Goal: Check status: Check status

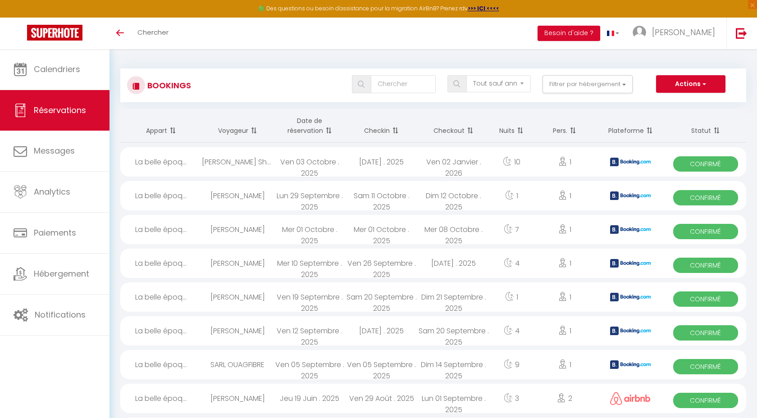
select select "not_cancelled"
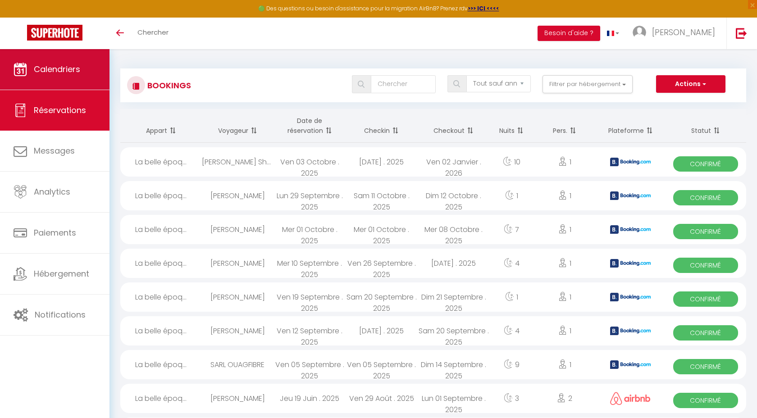
click at [59, 73] on span "Calendriers" at bounding box center [57, 69] width 46 height 11
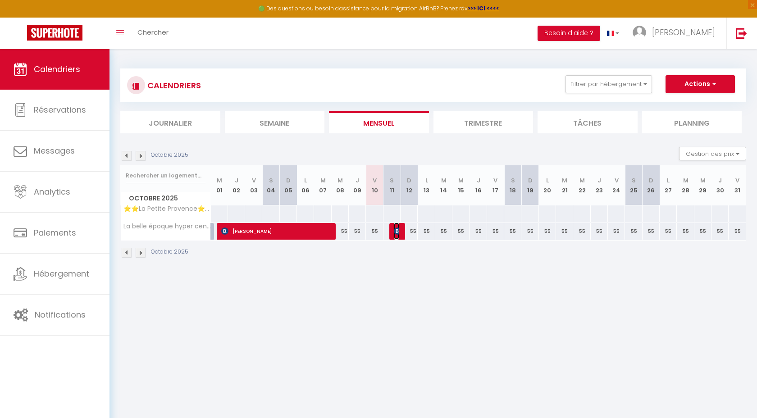
click at [398, 233] on img at bounding box center [397, 231] width 7 height 7
select select "OK"
select select "KO"
select select "0"
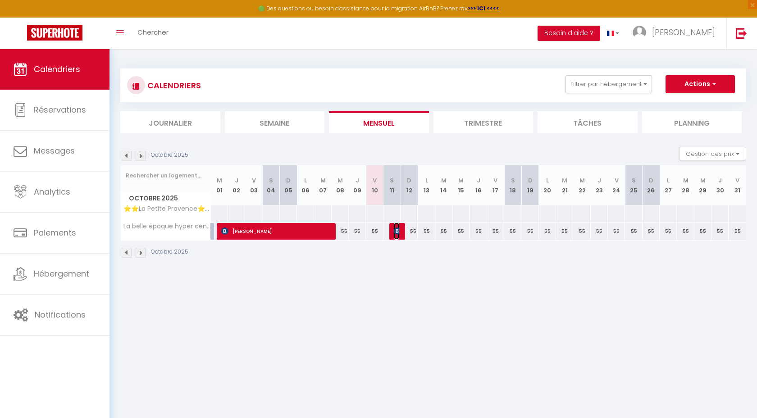
select select "1"
select select
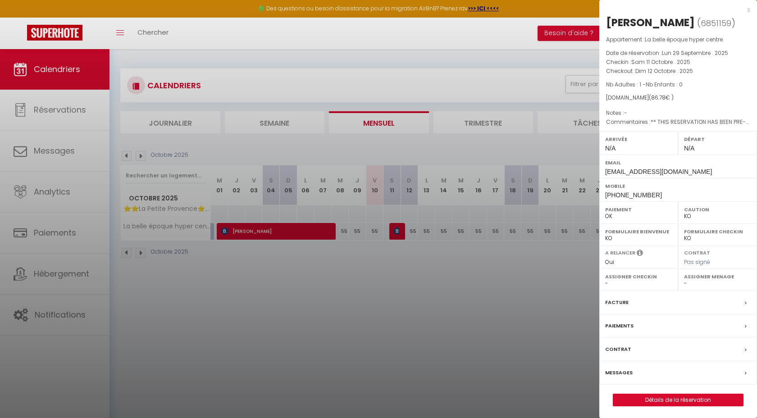
click at [748, 12] on div "x" at bounding box center [674, 10] width 151 height 11
